Goal: Information Seeking & Learning: Learn about a topic

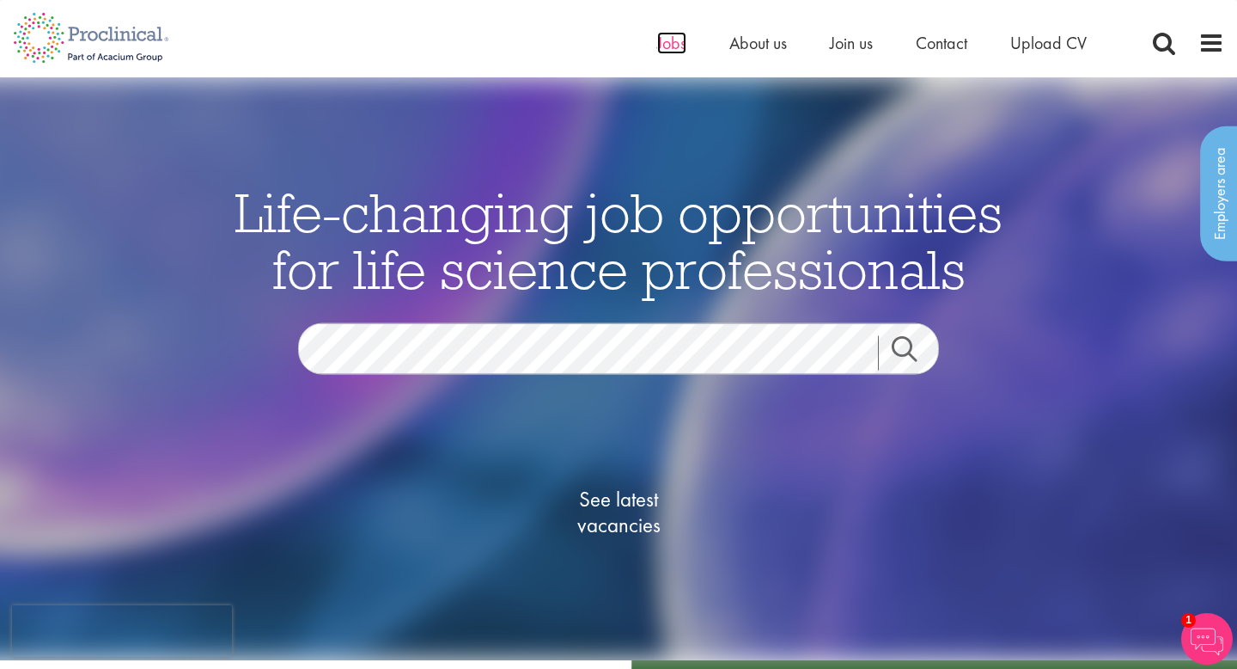
click at [675, 46] on span "Jobs" at bounding box center [671, 43] width 29 height 22
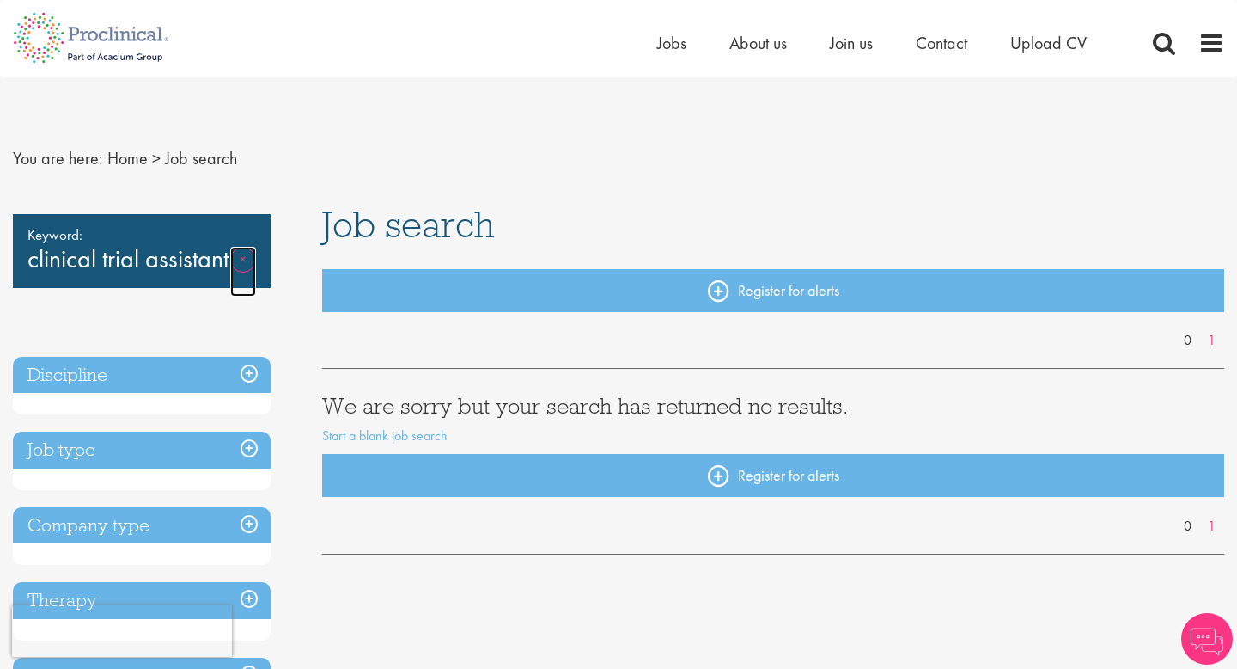
click at [247, 257] on link "Remove" at bounding box center [243, 272] width 26 height 50
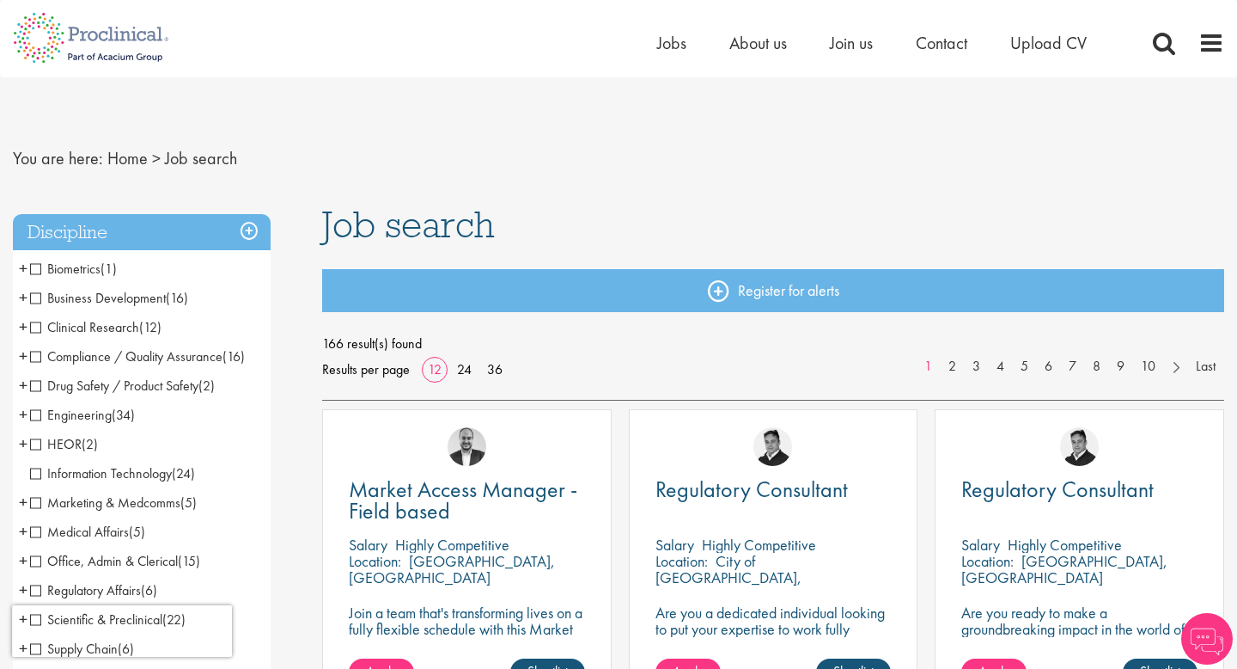
click at [43, 329] on span "Clinical Research" at bounding box center [84, 327] width 109 height 18
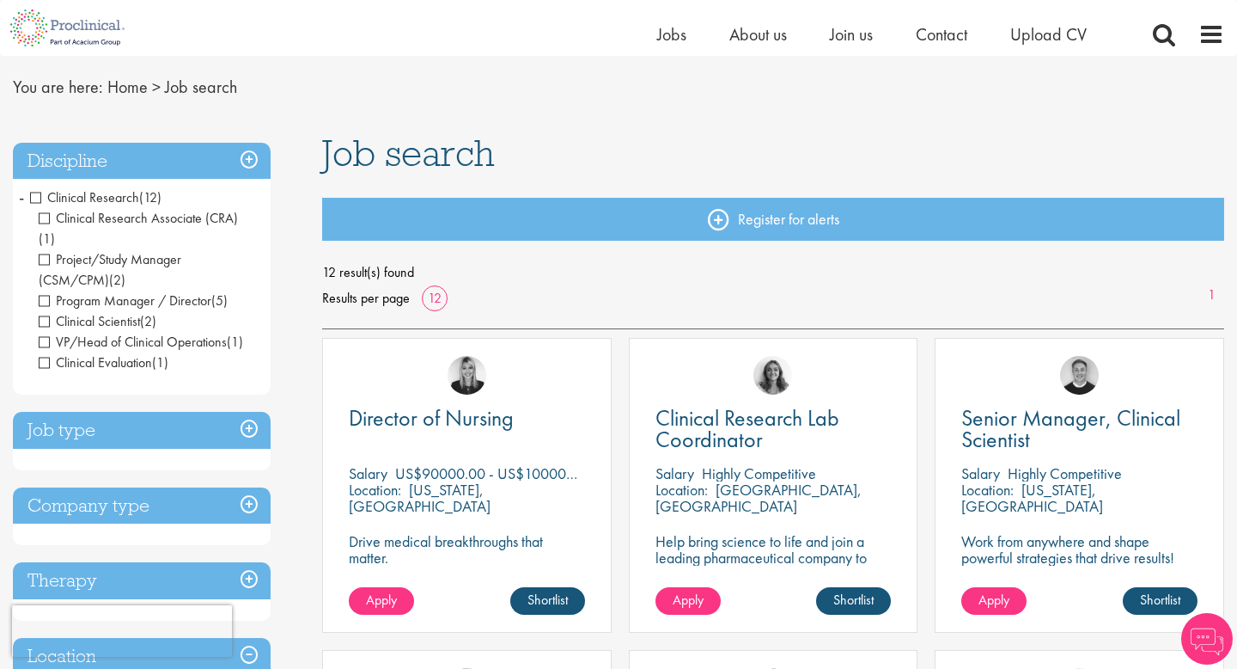
scroll to position [52, 0]
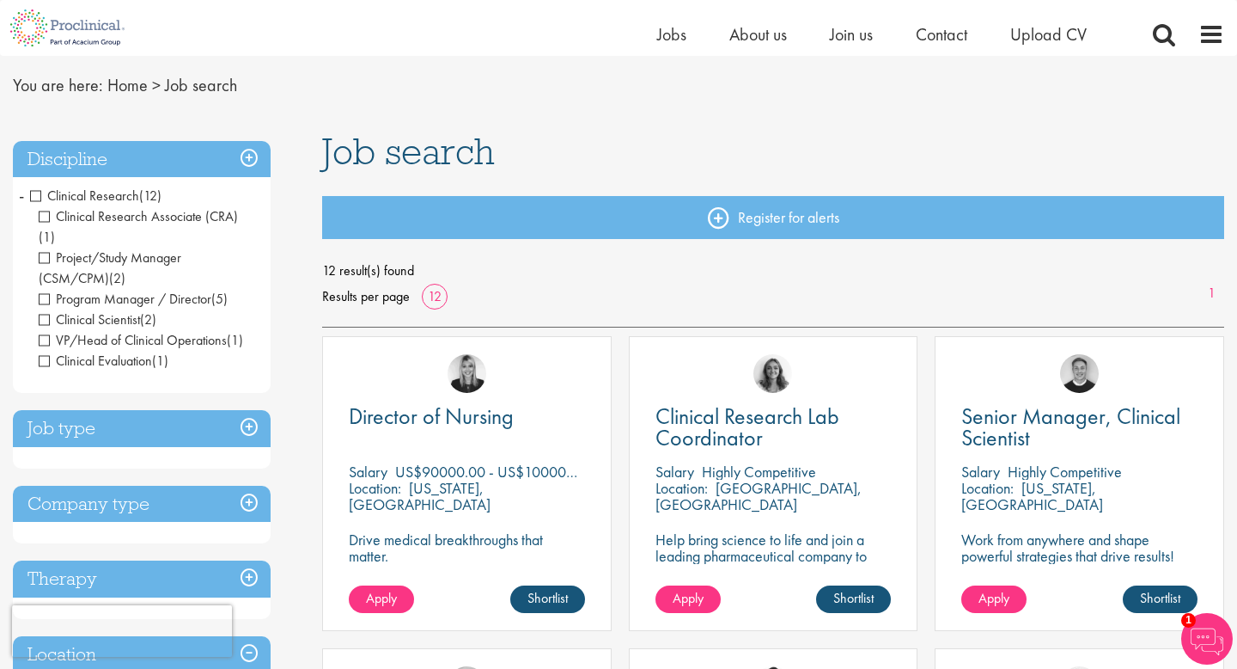
click at [33, 198] on span "Clinical Research" at bounding box center [84, 195] width 109 height 18
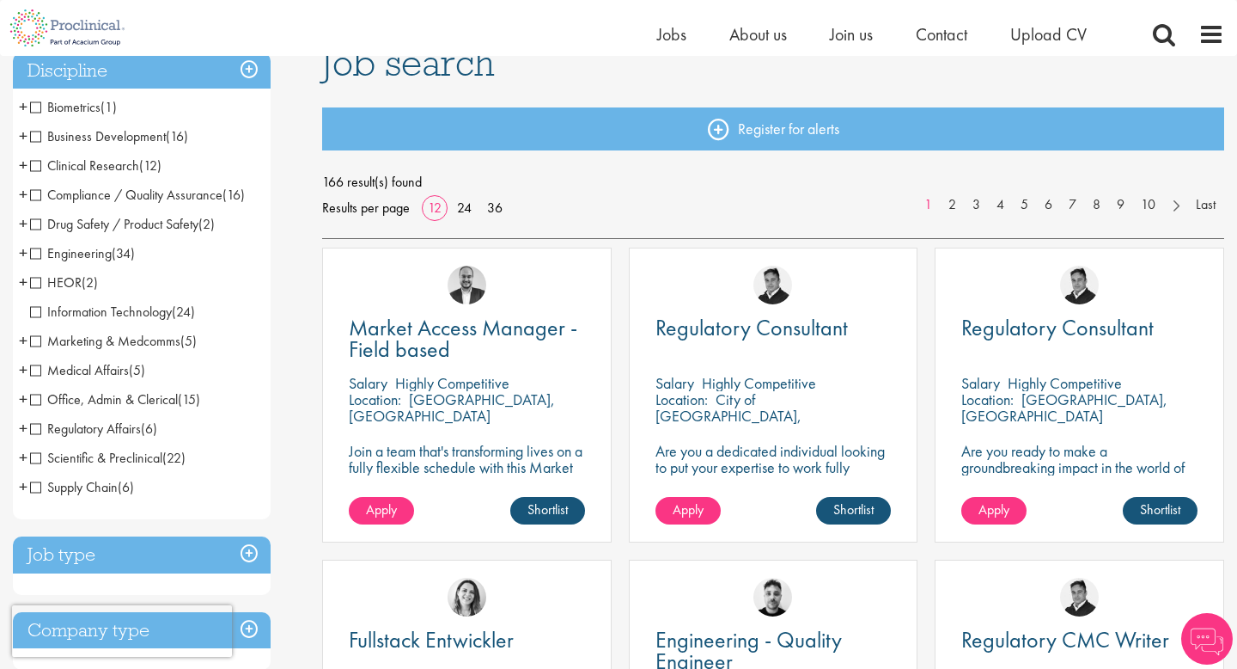
scroll to position [143, 0]
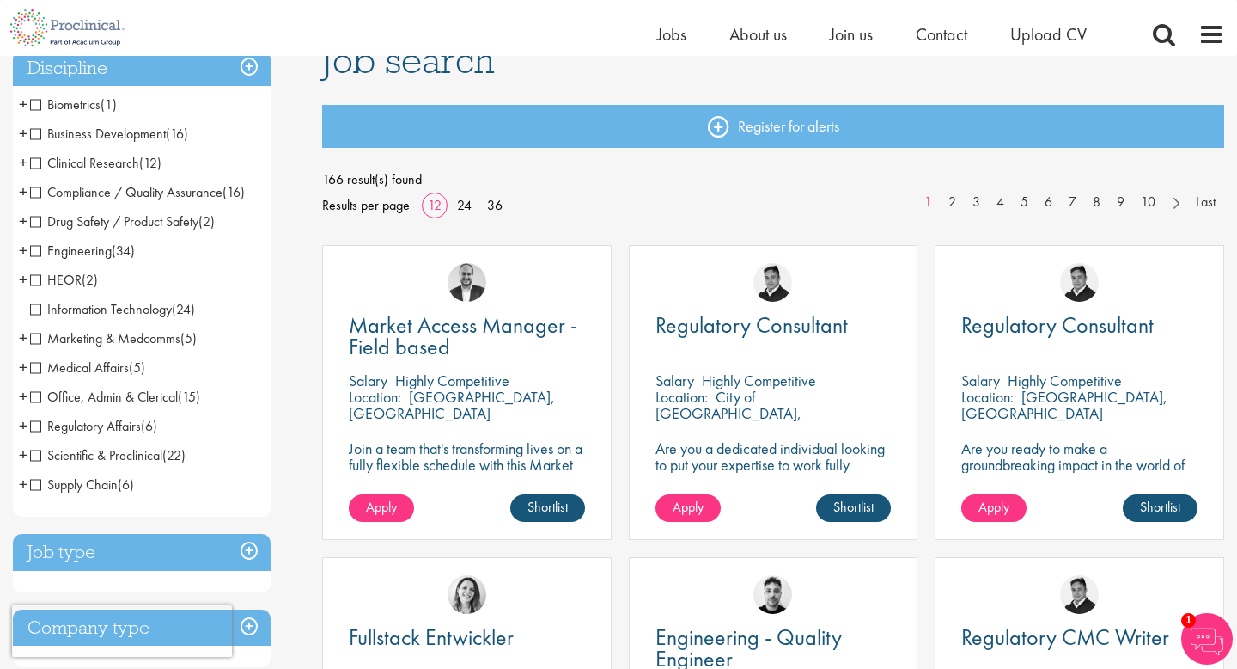
click at [37, 397] on span "Office, Admin & Clerical" at bounding box center [104, 397] width 148 height 18
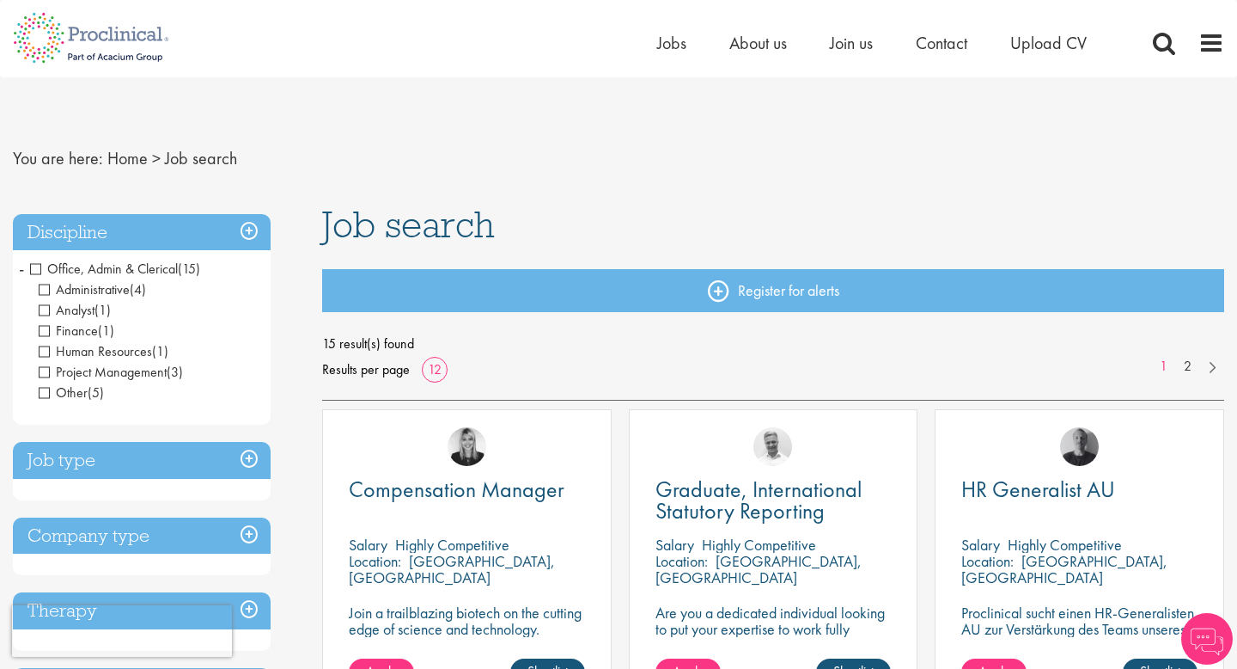
click at [47, 333] on span "Finance" at bounding box center [68, 330] width 59 height 18
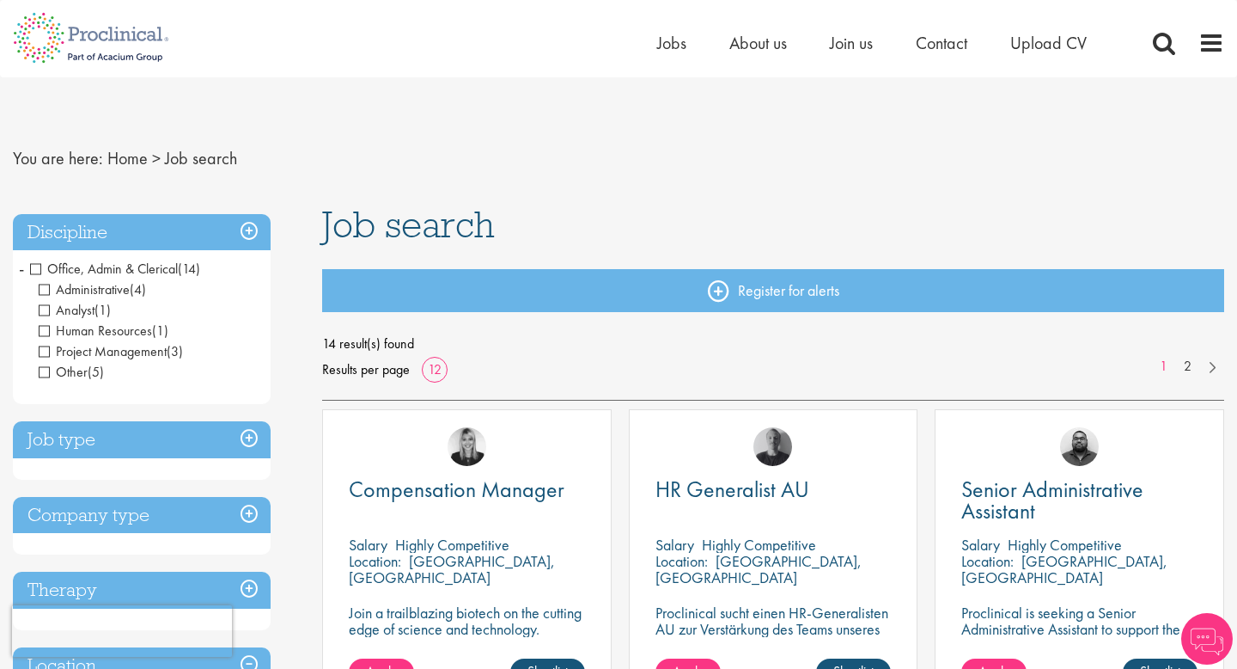
click at [42, 309] on span "Analyst" at bounding box center [67, 310] width 56 height 18
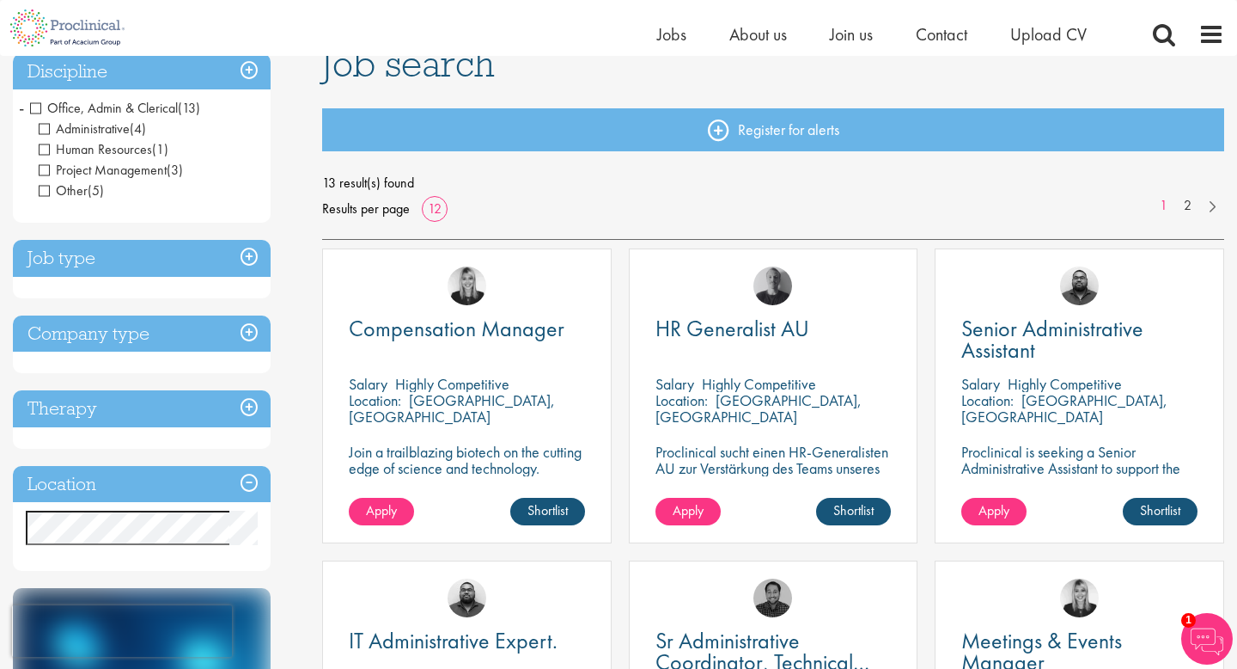
scroll to position [195, 0]
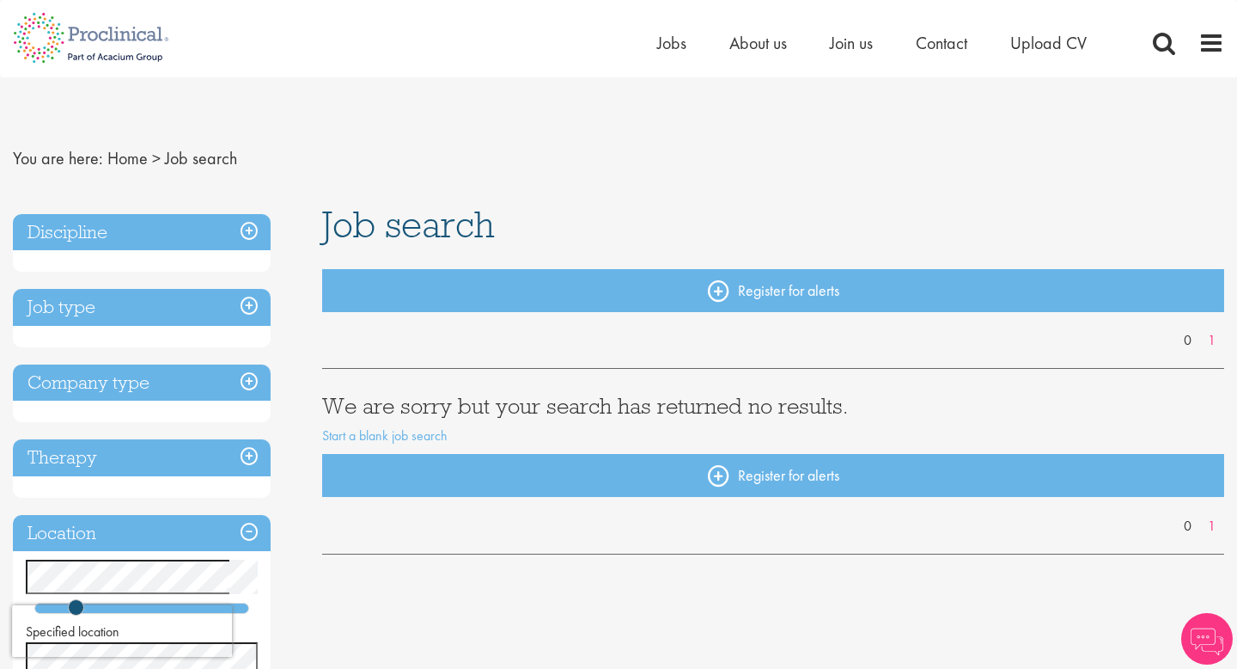
click at [247, 239] on h3 "Discipline" at bounding box center [142, 232] width 258 height 37
